Goal: Transaction & Acquisition: Purchase product/service

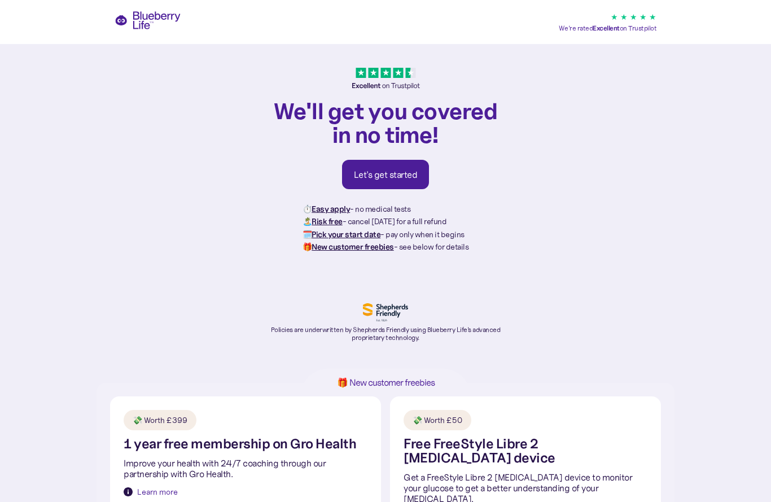
click at [401, 176] on div "Let's get started" at bounding box center [386, 174] width 64 height 11
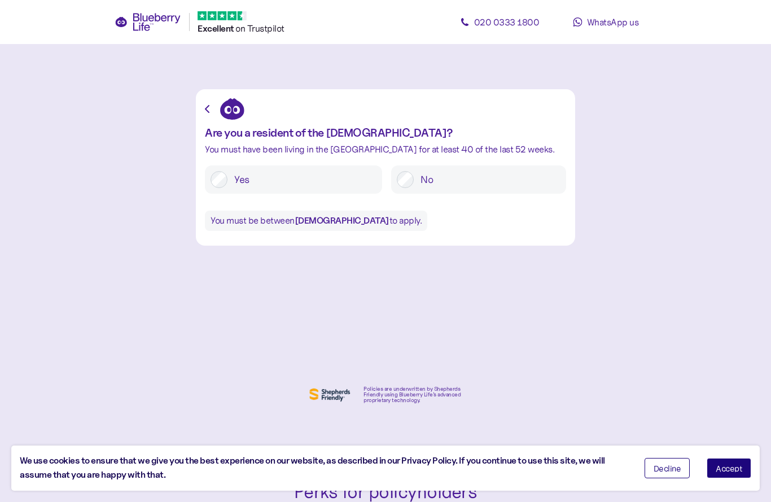
click at [301, 186] on label "Yes" at bounding box center [302, 179] width 149 height 17
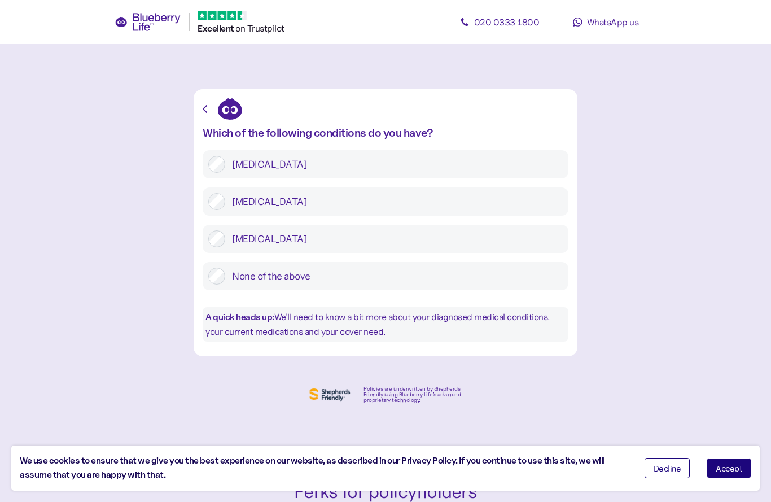
click at [383, 197] on label "Type 2 diabetes" at bounding box center [394, 201] width 338 height 17
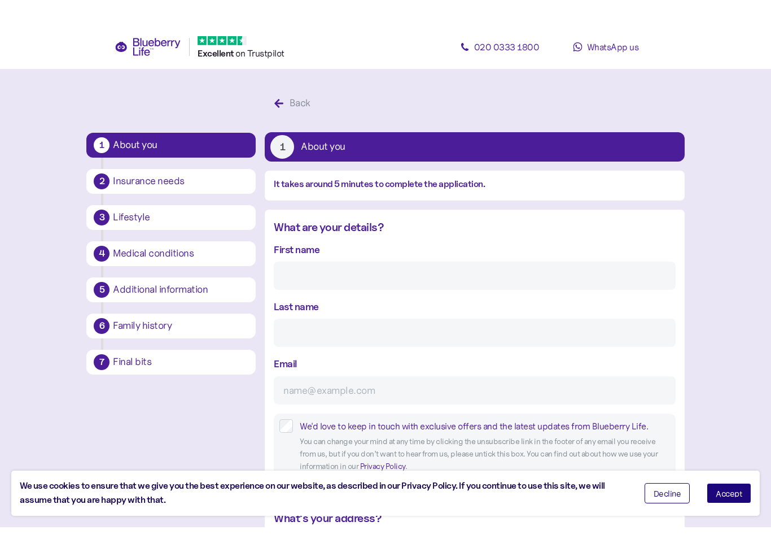
scroll to position [21, 0]
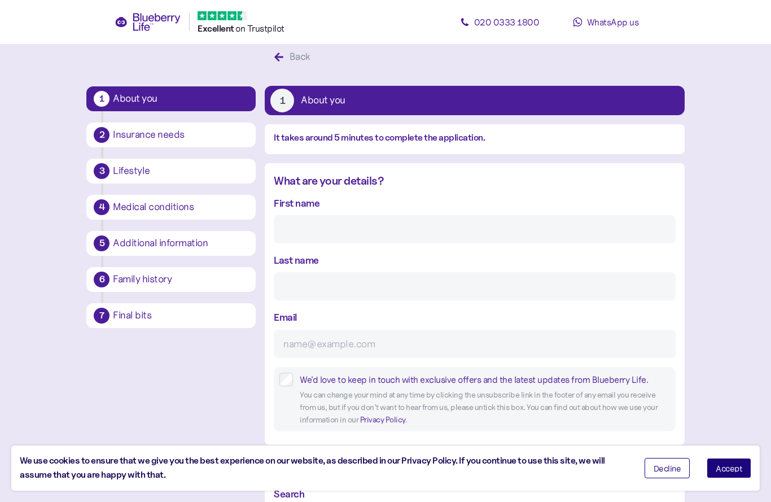
click at [406, 195] on div "First name" at bounding box center [475, 219] width 402 height 48
click at [396, 230] on input "First name" at bounding box center [475, 229] width 402 height 28
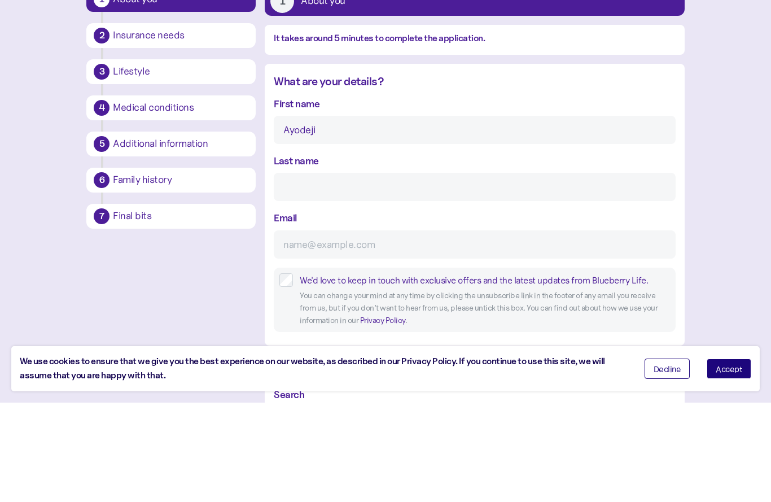
type input "Ayodeji"
click at [401, 272] on input "Last name" at bounding box center [475, 286] width 402 height 28
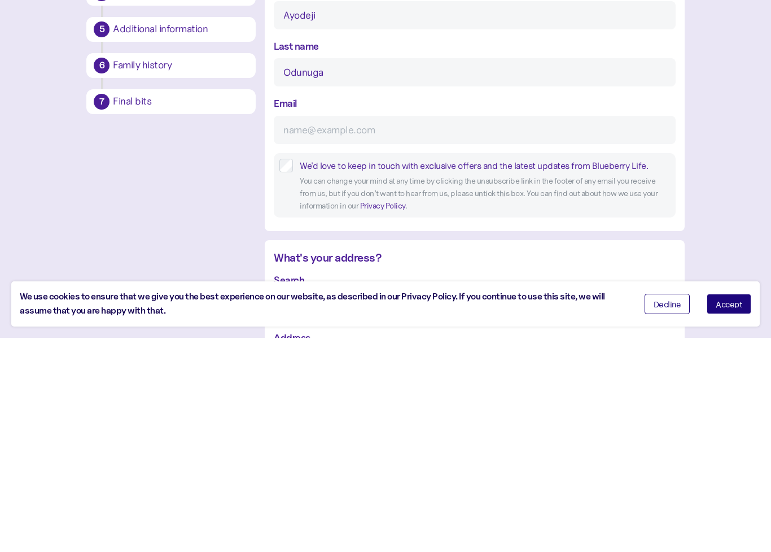
type input "Odunuga"
click at [447, 330] on input "Email" at bounding box center [475, 344] width 402 height 28
type input "H"
type input "odu"
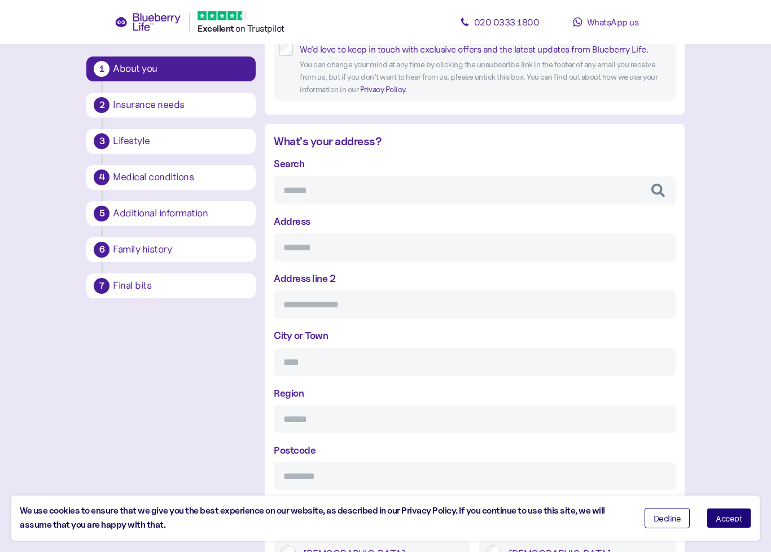
scroll to position [355, 0]
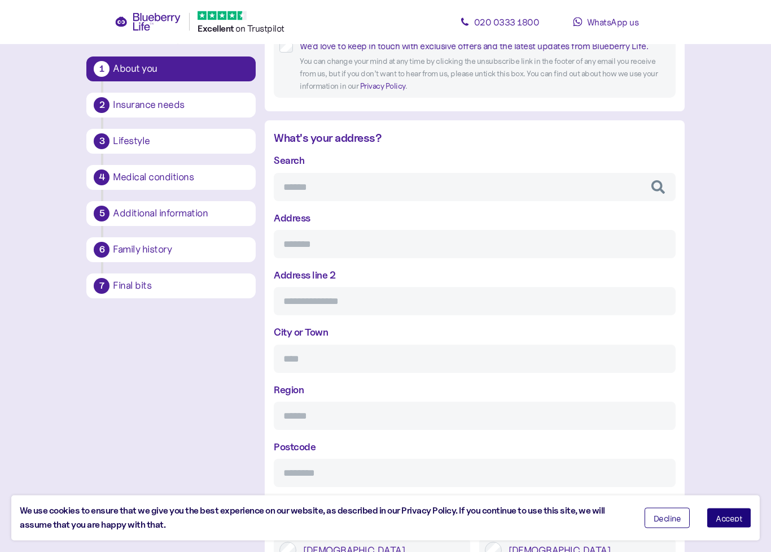
type input "odunuga533@btinternet.com"
click at [504, 199] on input "Search" at bounding box center [475, 187] width 402 height 28
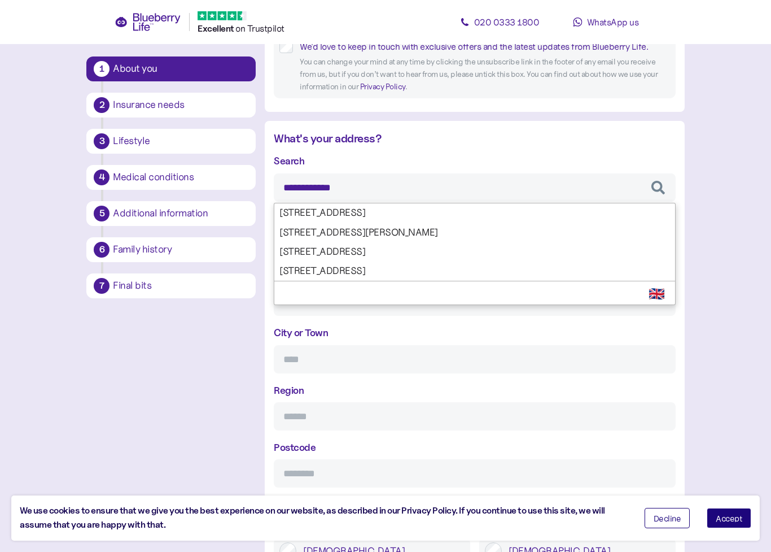
type input "**********"
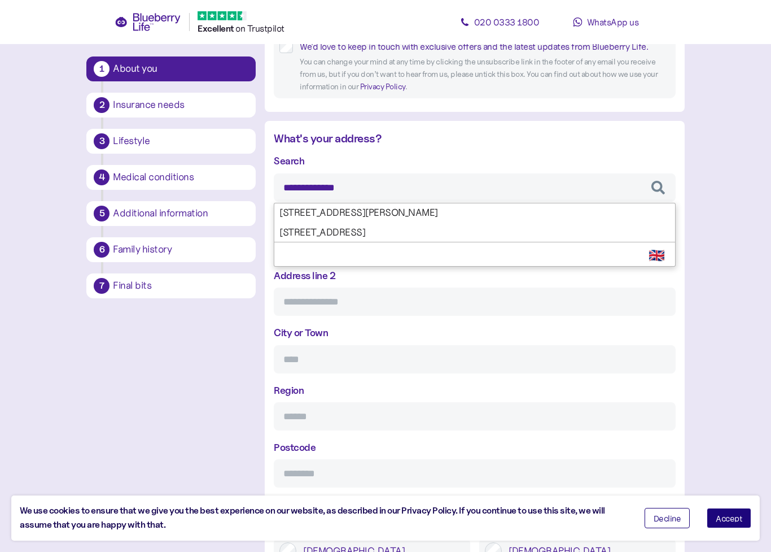
click at [421, 233] on div "**********" at bounding box center [475, 320] width 402 height 334
type input "**********"
type input "******"
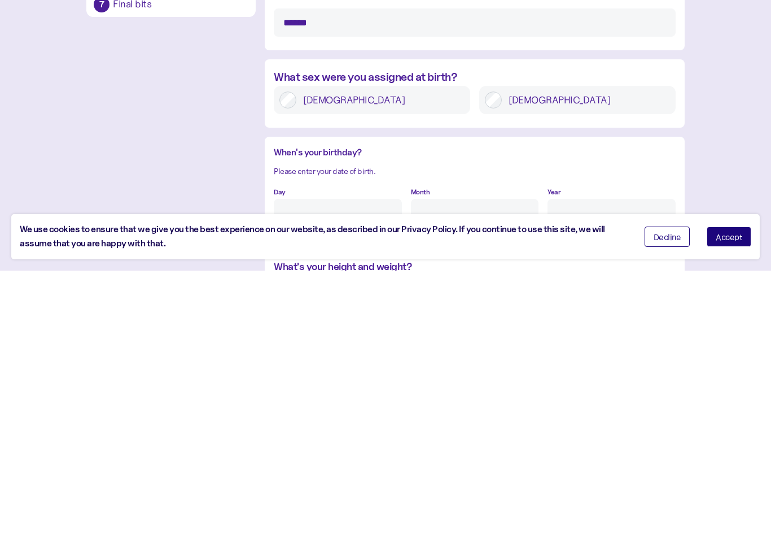
type input "**********"
click at [512, 373] on label "Male" at bounding box center [586, 381] width 168 height 17
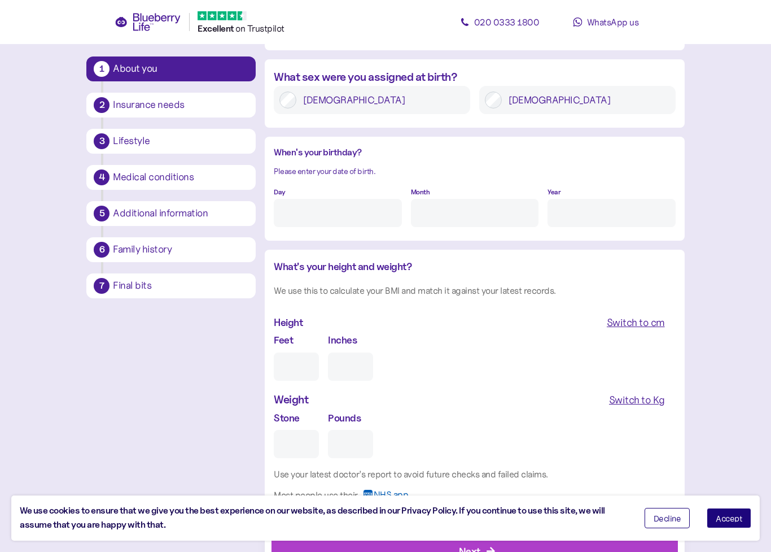
click at [361, 216] on input "Day" at bounding box center [338, 213] width 128 height 28
type input "17"
click at [473, 204] on input "Month" at bounding box center [475, 213] width 128 height 28
click at [568, 207] on input "Year" at bounding box center [612, 213] width 128 height 28
type input "6"
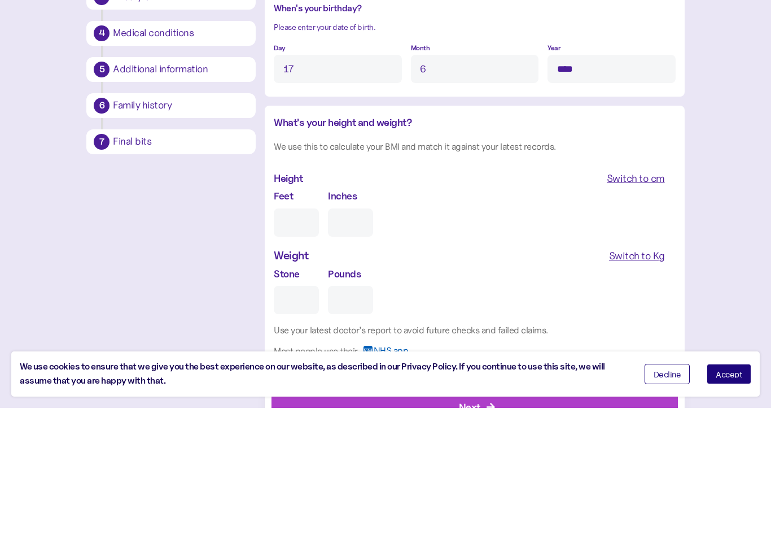
type input "****"
click at [297, 352] on input "Feet" at bounding box center [296, 366] width 45 height 28
type input "6"
type input "0"
type input "6"
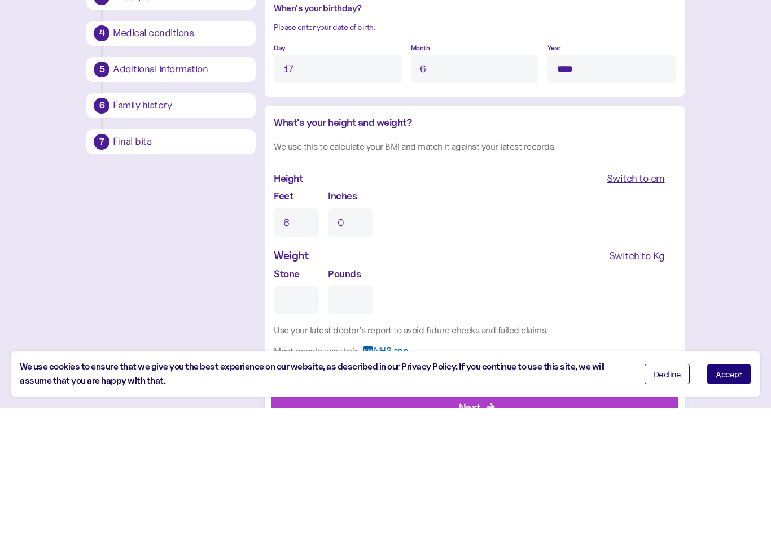
click at [368, 352] on input "0" at bounding box center [350, 366] width 45 height 28
type input "0"
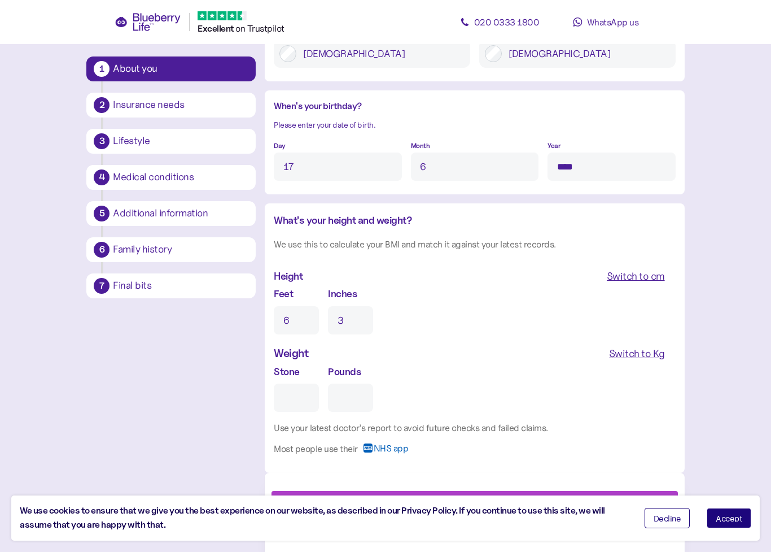
type input "3"
click at [303, 394] on input "Stone" at bounding box center [296, 397] width 45 height 28
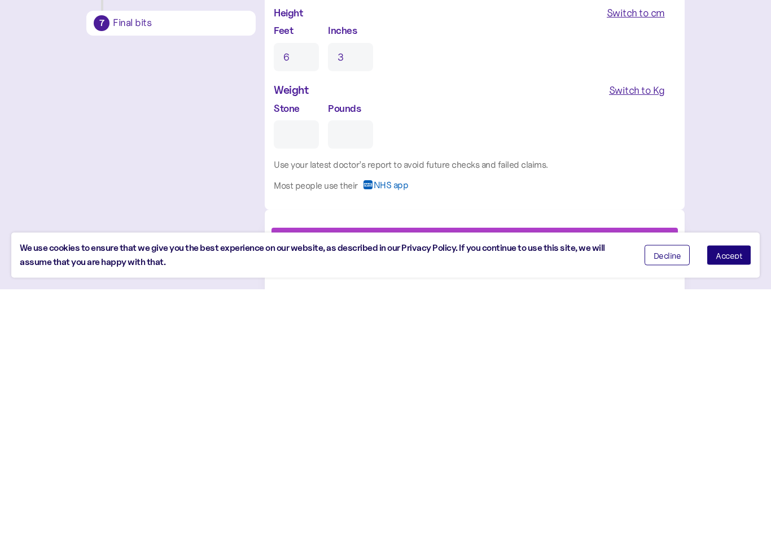
type input "1"
type input "0"
type input "15"
click at [648, 346] on div "Switch to Kg" at bounding box center [637, 354] width 56 height 16
type input "**"
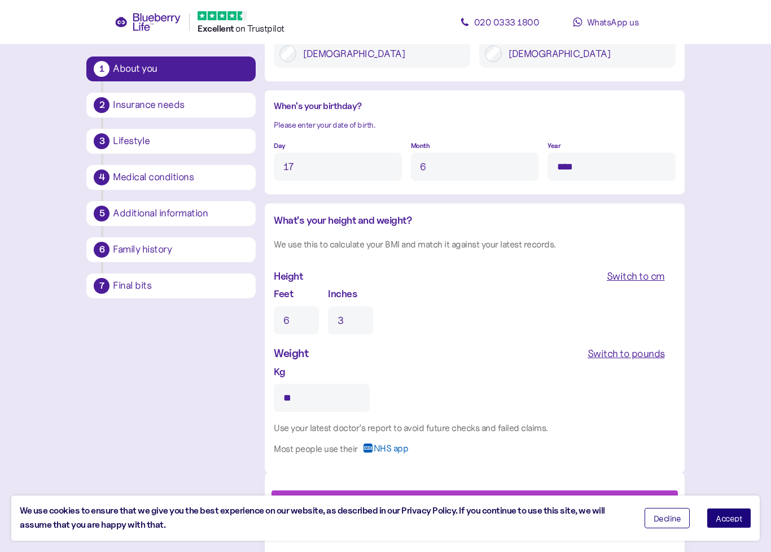
click at [339, 397] on input "**" at bounding box center [322, 397] width 96 height 28
click at [736, 502] on button "Accept" at bounding box center [729, 518] width 45 height 20
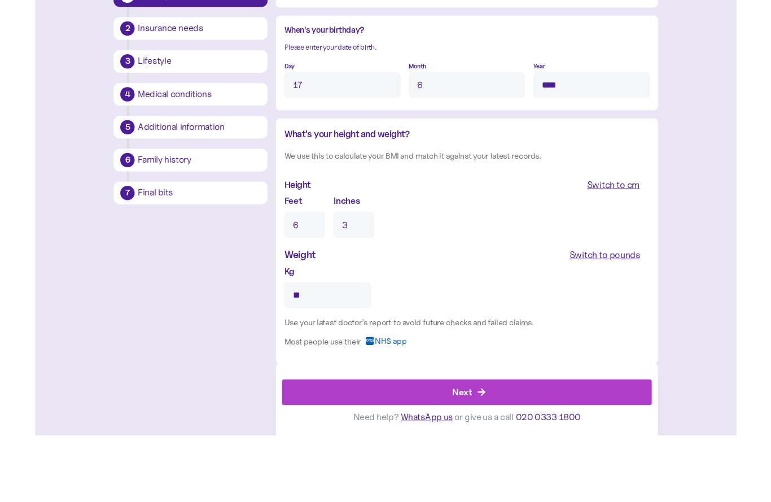
scroll to position [901, 0]
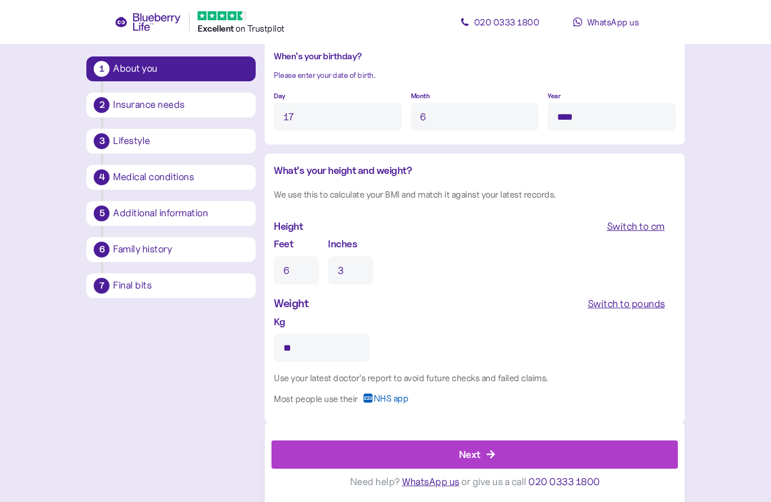
click at [387, 394] on span "NHS app" at bounding box center [391, 403] width 35 height 18
click at [372, 391] on div "Use your latest doctor’s report to avoid future checks and failed claims. Most …" at bounding box center [475, 391] width 402 height 41
click at [643, 225] on div "Switch to cm" at bounding box center [636, 227] width 58 height 16
type input "191"
click at [633, 224] on div "Switch to inches" at bounding box center [628, 227] width 73 height 16
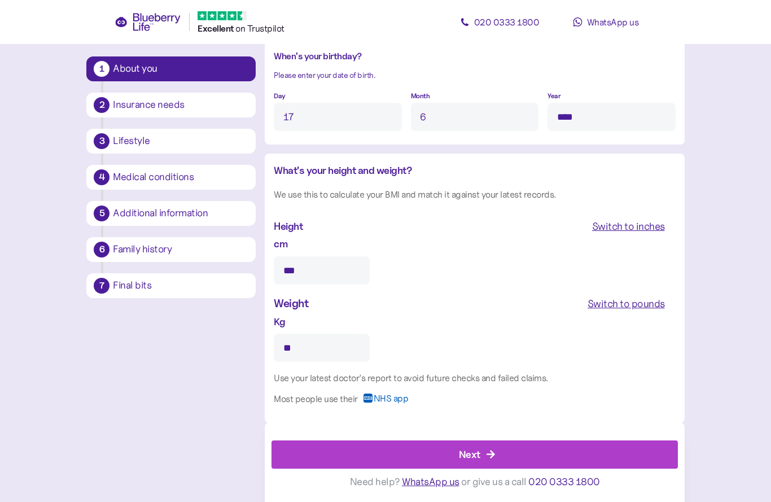
type input "*"
click at [633, 306] on div "Switch to pounds" at bounding box center [626, 304] width 77 height 16
type input "**"
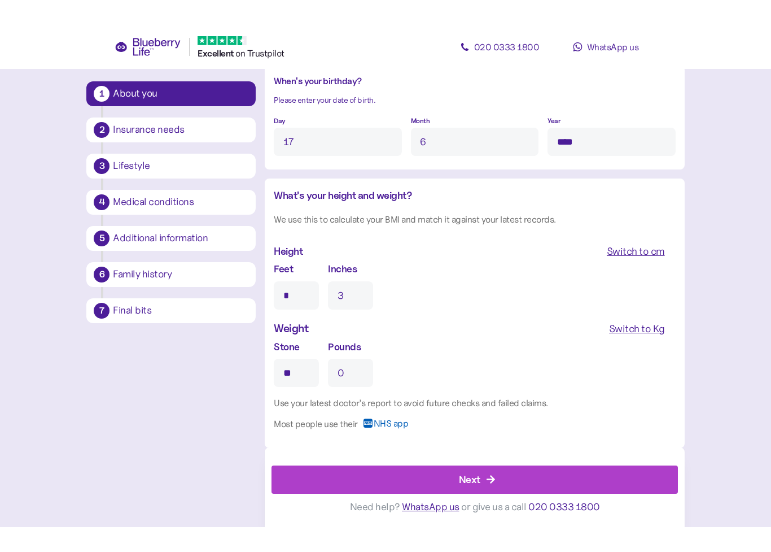
scroll to position [852, 0]
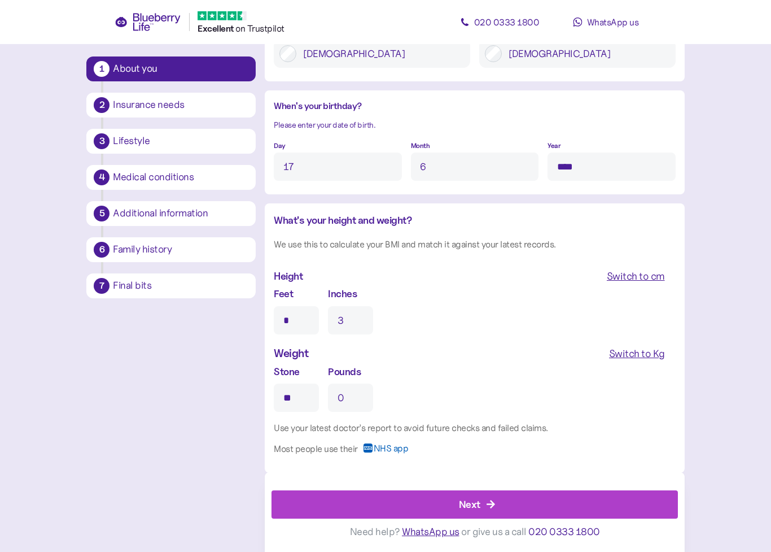
click at [533, 428] on div "Use your latest doctor’s report to avoid future checks and failed claims." at bounding box center [475, 428] width 402 height 14
click at [532, 427] on div "Use your latest doctor’s report to avoid future checks and failed claims." at bounding box center [475, 428] width 402 height 14
click at [485, 425] on div "Use your latest doctor’s report to avoid future checks and failed claims." at bounding box center [475, 428] width 402 height 14
click at [418, 418] on div "What's your height and weight? We use this to calculate your BMI and match it a…" at bounding box center [475, 336] width 402 height 249
click at [369, 439] on div "Use your latest doctor’s report to avoid future checks and failed claims. Most …" at bounding box center [475, 441] width 402 height 41
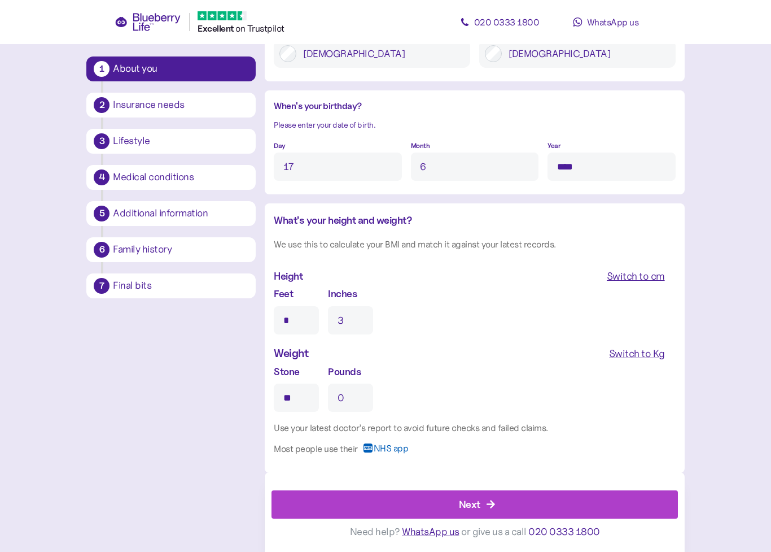
click at [482, 499] on div "Next" at bounding box center [477, 504] width 381 height 27
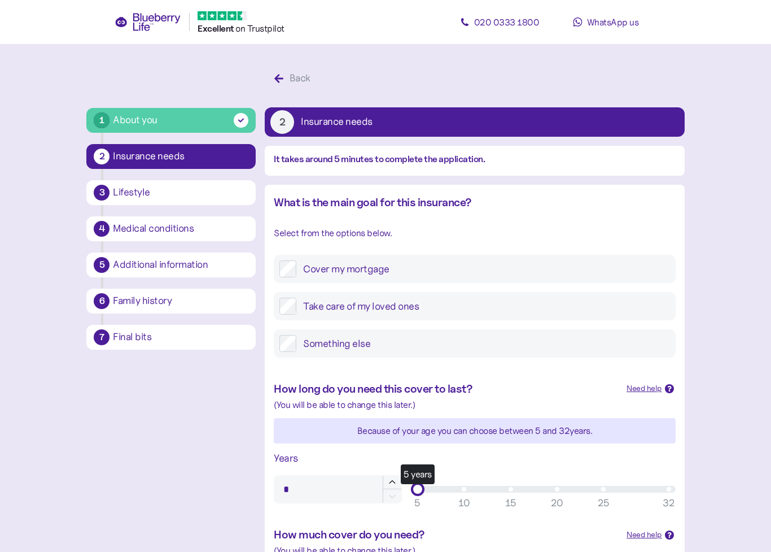
click at [378, 308] on label "Take care of my loved ones" at bounding box center [483, 306] width 373 height 17
click at [372, 267] on label "Cover my mortgage" at bounding box center [483, 268] width 373 height 17
